Goal: Contribute content: Add original content to the website for others to see

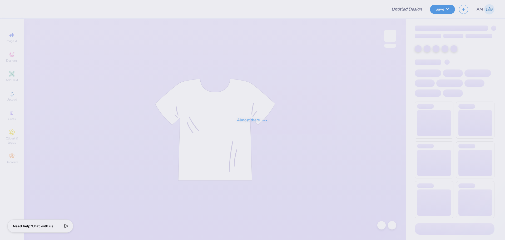
type input "Football"
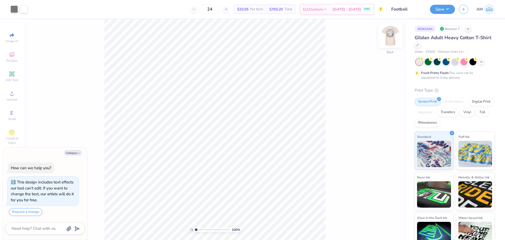
click at [392, 37] on img at bounding box center [390, 35] width 21 height 21
click at [394, 40] on img at bounding box center [390, 35] width 21 height 21
type textarea "x"
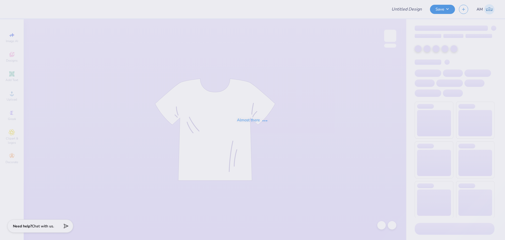
type input "Football"
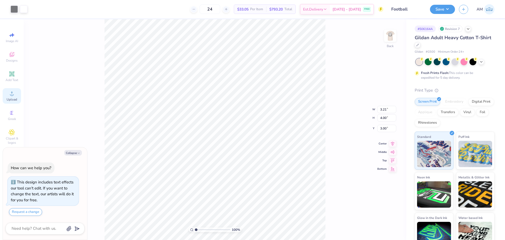
click at [12, 96] on circle at bounding box center [11, 95] width 3 height 3
click at [8, 96] on div "Upload" at bounding box center [12, 96] width 18 height 16
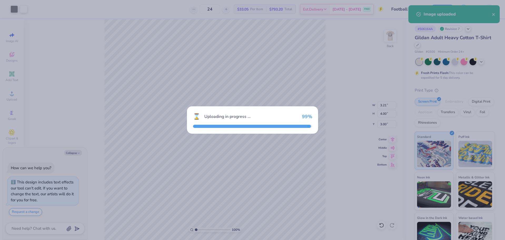
type textarea "x"
type input "15.00"
type input "16.60"
type input "4.95"
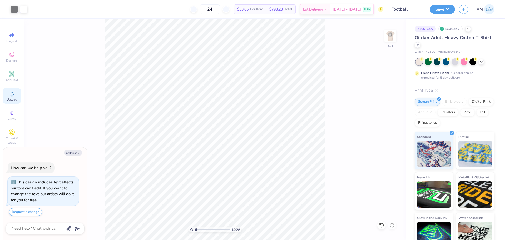
click at [13, 99] on span "Upload" at bounding box center [12, 99] width 11 height 4
click at [13, 98] on span "Upload" at bounding box center [12, 99] width 11 height 4
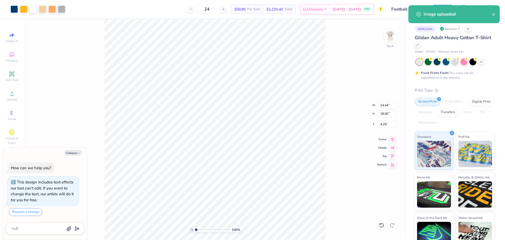
type textarea "x"
type input "3.12"
type input "3.20"
type input "3.00"
type textarea "x"
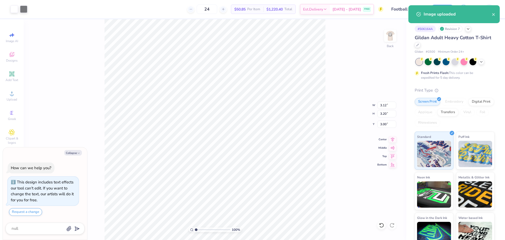
type input "14.44"
type input "18.00"
type input "4.25"
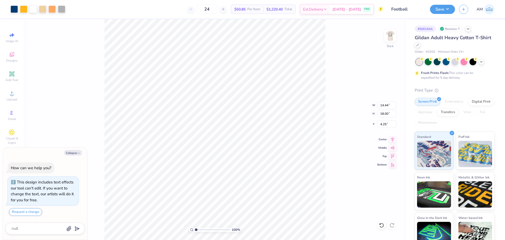
type textarea "x"
type input "3.12"
type input "3.20"
type input "3.00"
type textarea "x"
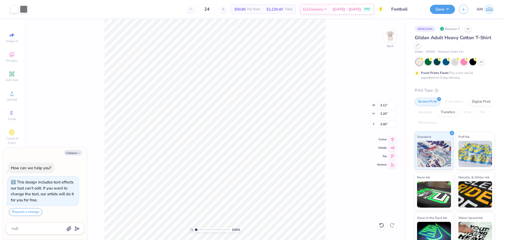
type input "14.44"
type input "18.00"
type input "4.25"
click at [383, 114] on input "18.00" at bounding box center [387, 113] width 19 height 7
type textarea "x"
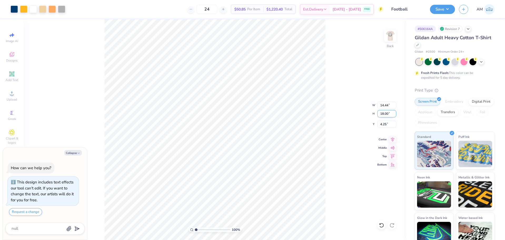
click at [384, 114] on input "18.00" at bounding box center [387, 113] width 19 height 7
type input "3.2"
type textarea "x"
type input "2.57"
type input "3.20"
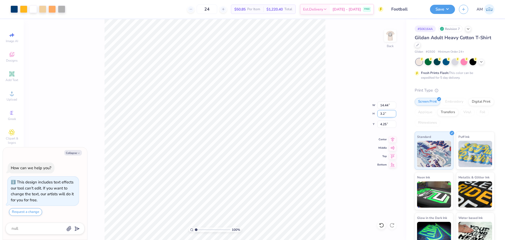
type input "11.65"
type textarea "x"
type input "11.42"
type textarea "x"
type input "3.12"
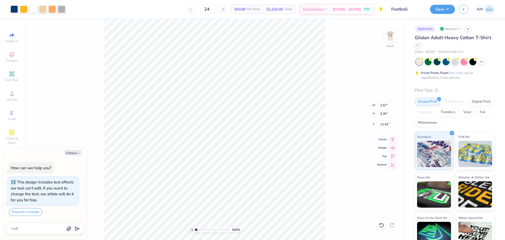
type input "3.00"
click at [252, 167] on li "Group" at bounding box center [259, 167] width 41 height 10
type textarea "x"
type input "2.57"
type input "3.20"
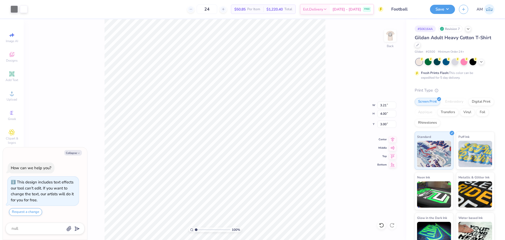
type input "11.42"
click at [381, 113] on input "3.20" at bounding box center [387, 113] width 19 height 7
type input "4"
type textarea "x"
type input "3.21"
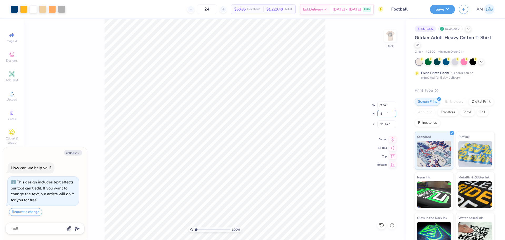
type input "4.00"
type input "11.02"
type textarea "x"
click at [387, 126] on input "11.02" at bounding box center [387, 124] width 19 height 7
type input "3"
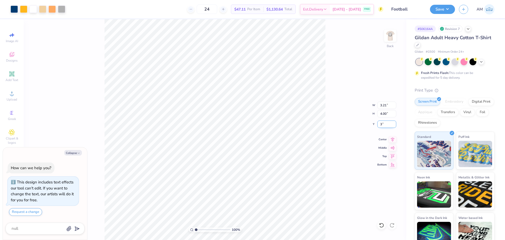
type textarea "x"
type input "3.00"
click at [388, 44] on div at bounding box center [390, 36] width 24 height 24
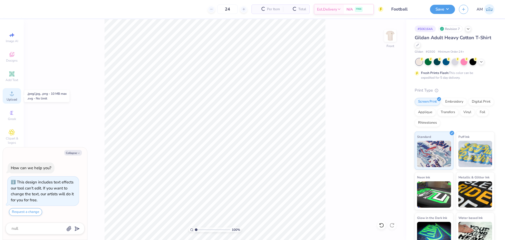
click at [13, 97] on div "Upload" at bounding box center [12, 96] width 18 height 16
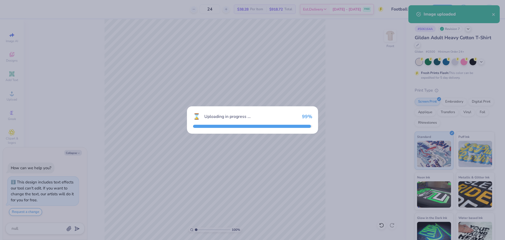
type textarea "x"
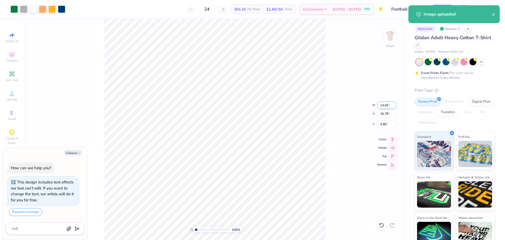
click at [380, 104] on input "14.65" at bounding box center [387, 105] width 19 height 7
click at [383, 105] on input "14.65" at bounding box center [387, 105] width 19 height 7
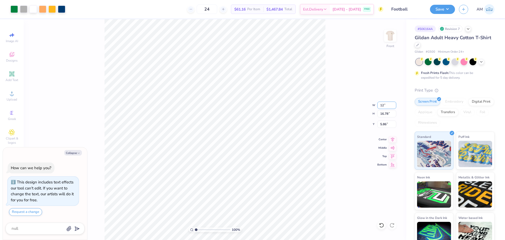
type input "12"
click at [338, 125] on div "100 % Front W 12 12 " H 16.78 16.78 " Y 5.86 5.86 " Center Middle Top Bottom" at bounding box center [215, 129] width 383 height 221
type textarea "x"
type input "12.00"
type input "13.75"
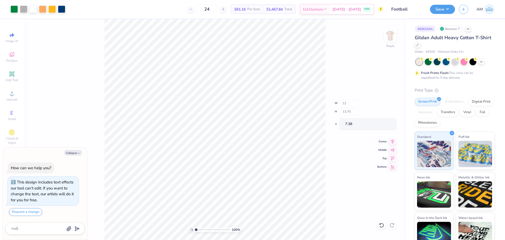
type input "7.38"
type textarea "x"
click at [383, 123] on input "7.38" at bounding box center [387, 124] width 19 height 7
type input "3"
type textarea "x"
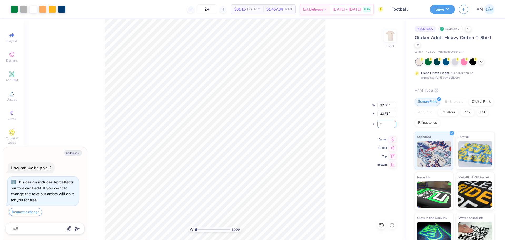
type input "3.00"
type input "1"
drag, startPoint x: 197, startPoint y: 230, endPoint x: 193, endPoint y: 228, distance: 3.9
click at [195, 231] on input "range" at bounding box center [213, 230] width 36 height 5
click at [390, 41] on img at bounding box center [390, 35] width 21 height 21
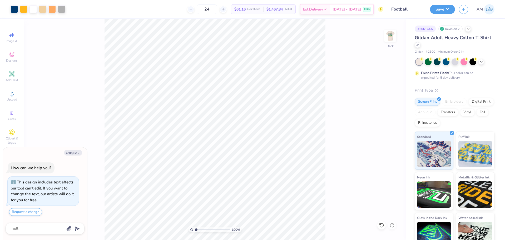
type textarea "x"
type input "1.56"
click at [198, 230] on input "range" at bounding box center [213, 230] width 36 height 5
click at [391, 42] on img at bounding box center [390, 35] width 21 height 21
type textarea "x"
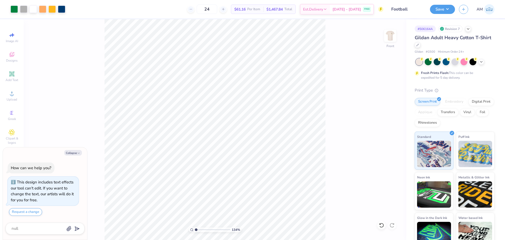
drag, startPoint x: 199, startPoint y: 230, endPoint x: 196, endPoint y: 231, distance: 2.8
type input "1.04"
click at [196, 231] on input "range" at bounding box center [213, 230] width 36 height 5
click at [71, 155] on button "Collapse" at bounding box center [73, 153] width 18 height 6
type textarea "x"
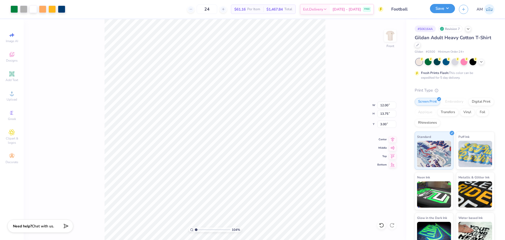
click at [441, 8] on button "Save" at bounding box center [442, 8] width 25 height 9
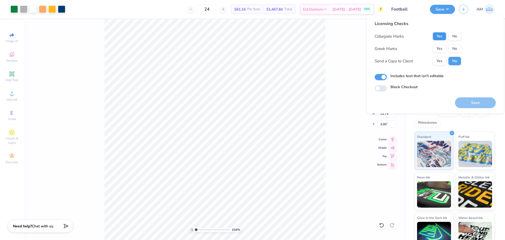
click at [441, 38] on button "Yes" at bounding box center [440, 36] width 14 height 8
click at [440, 50] on button "Yes" at bounding box center [440, 49] width 14 height 8
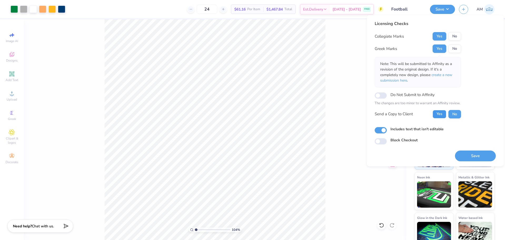
click at [440, 115] on button "Yes" at bounding box center [440, 114] width 14 height 8
click at [468, 154] on button "Save" at bounding box center [475, 156] width 41 height 11
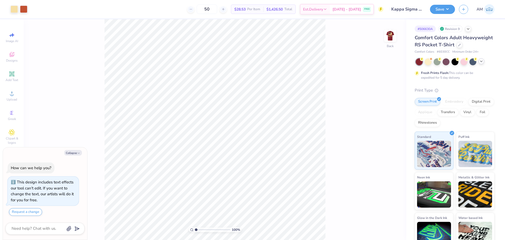
click at [483, 64] on icon at bounding box center [482, 61] width 4 height 4
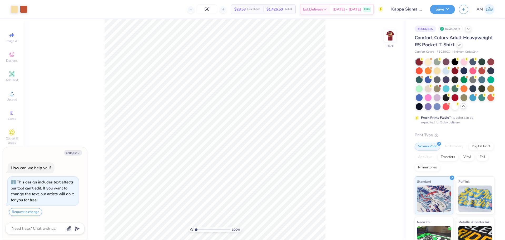
click at [462, 108] on icon at bounding box center [464, 106] width 4 height 4
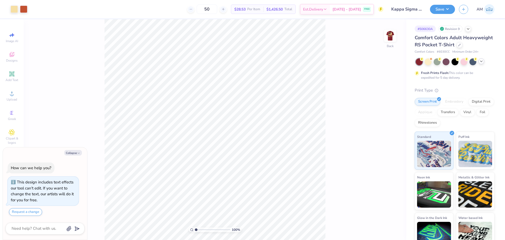
click at [482, 62] on polyline at bounding box center [482, 61] width 2 height 1
type textarea "x"
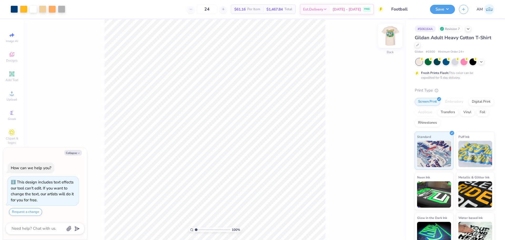
click at [390, 33] on img at bounding box center [390, 35] width 21 height 21
click at [389, 35] on img at bounding box center [390, 35] width 21 height 21
click at [391, 38] on img at bounding box center [390, 35] width 21 height 21
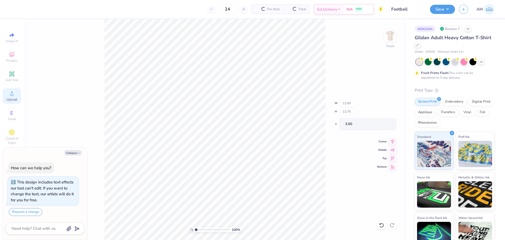
click at [12, 97] on div "Upload" at bounding box center [12, 96] width 18 height 16
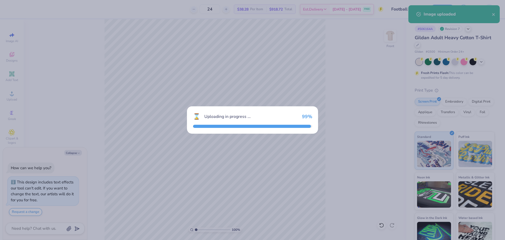
type textarea "x"
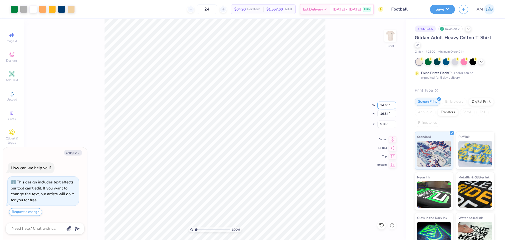
click at [387, 107] on input "14.65" at bounding box center [387, 105] width 19 height 7
type input "12"
type textarea "x"
type input "12.00"
type input "13.79"
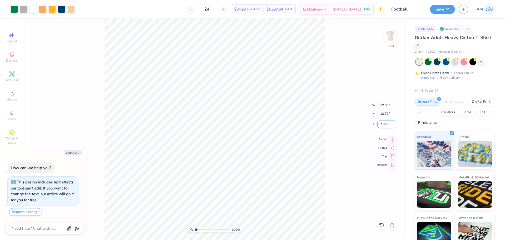
click at [383, 125] on input "7.35" at bounding box center [387, 124] width 19 height 7
type input "3"
type textarea "x"
type input "3.00"
click at [337, 62] on div "100 % Front W 12.00 12.00 " H 13.79 13.79 " Y 3.00 3.00 " Center Middle Top Bot…" at bounding box center [215, 129] width 383 height 221
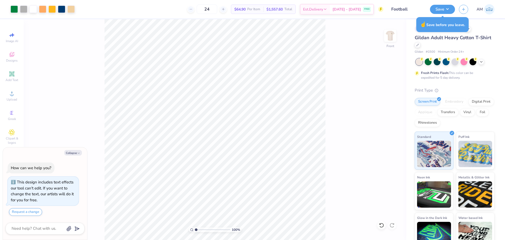
type textarea "x"
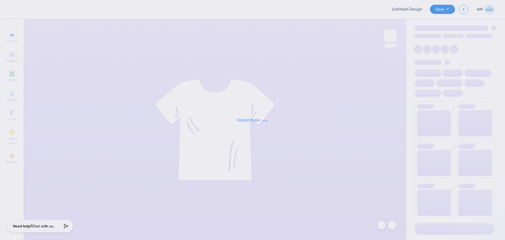
type input "Football"
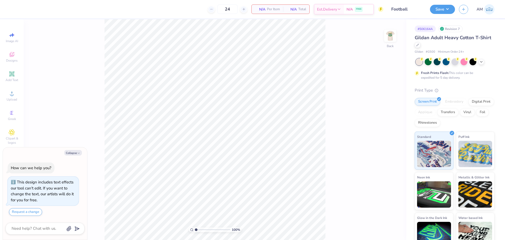
type textarea "x"
drag, startPoint x: 196, startPoint y: 230, endPoint x: 206, endPoint y: 228, distance: 10.8
type input "3.27"
click at [204, 230] on input "range" at bounding box center [213, 230] width 36 height 5
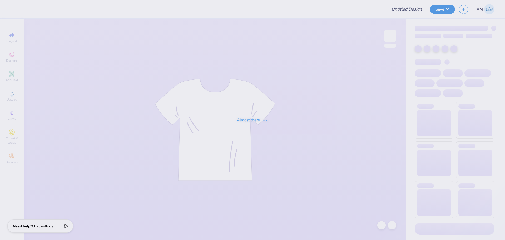
type input "Football"
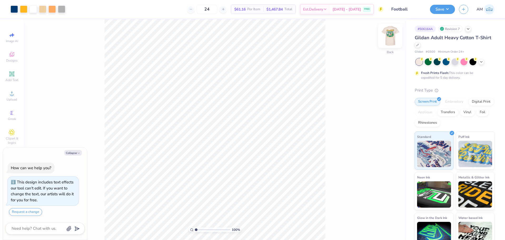
click at [388, 35] on img at bounding box center [390, 35] width 21 height 21
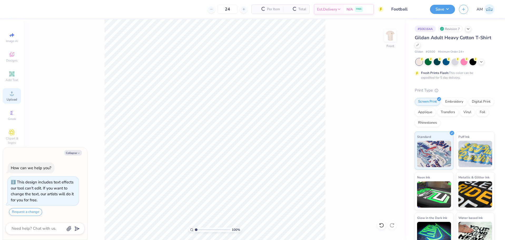
click at [12, 97] on div "Upload" at bounding box center [12, 96] width 18 height 16
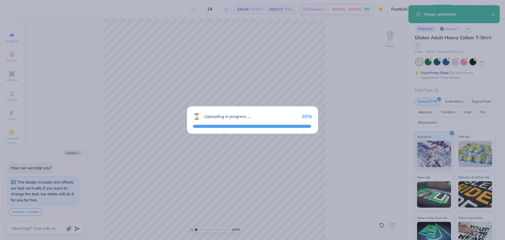
type textarea "x"
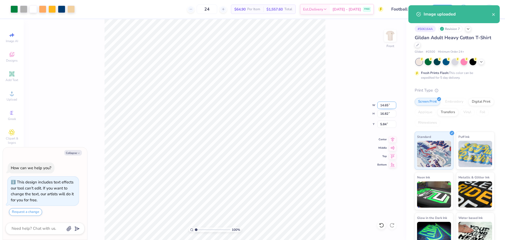
click at [382, 105] on input "14.65" at bounding box center [387, 105] width 19 height 7
type input "12"
type input "3"
click at [383, 123] on input "3" at bounding box center [387, 124] width 19 height 7
type textarea "x"
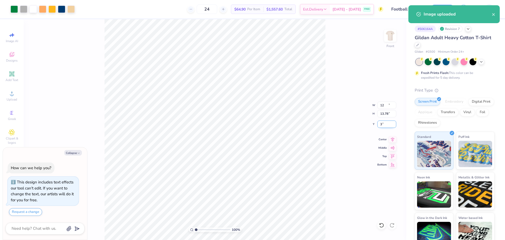
type input "12.00"
type input "13.78"
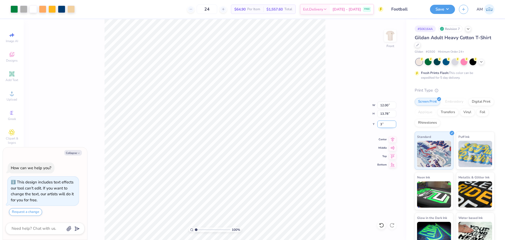
type input "3"
type textarea "x"
type input "3.00"
click at [390, 139] on icon at bounding box center [392, 139] width 7 height 6
click at [445, 9] on button "Save" at bounding box center [442, 8] width 25 height 9
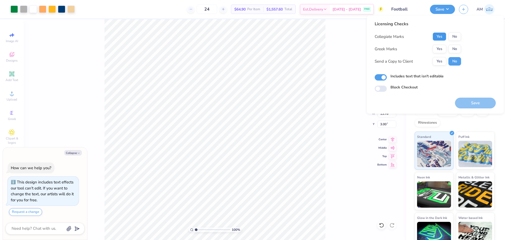
click at [441, 37] on button "Yes" at bounding box center [440, 36] width 14 height 8
click at [440, 51] on button "Yes" at bounding box center [440, 49] width 14 height 8
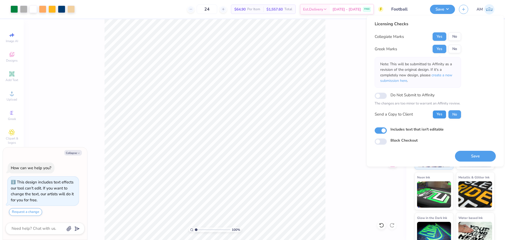
click at [437, 116] on button "Yes" at bounding box center [440, 114] width 14 height 8
click at [470, 154] on button "Save" at bounding box center [475, 156] width 41 height 11
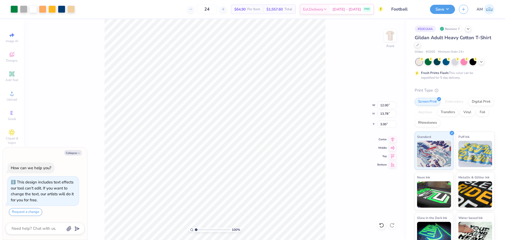
type textarea "x"
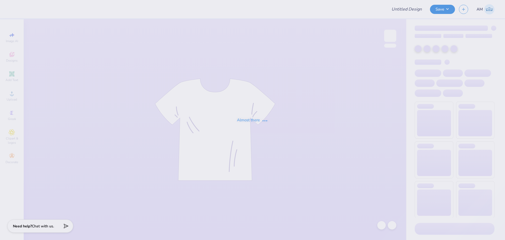
type input "Football"
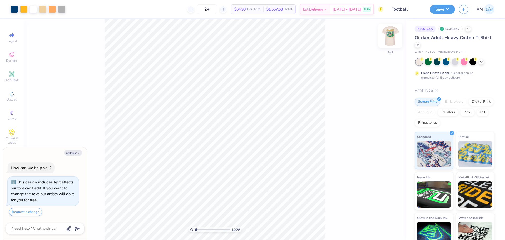
click at [391, 40] on img at bounding box center [390, 35] width 21 height 21
type textarea "x"
